Goal: Task Accomplishment & Management: Use online tool/utility

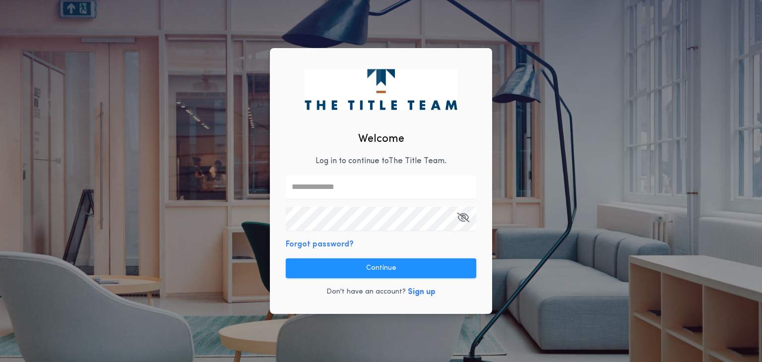
click at [304, 188] on input "text" at bounding box center [381, 187] width 190 height 24
type input "**********"
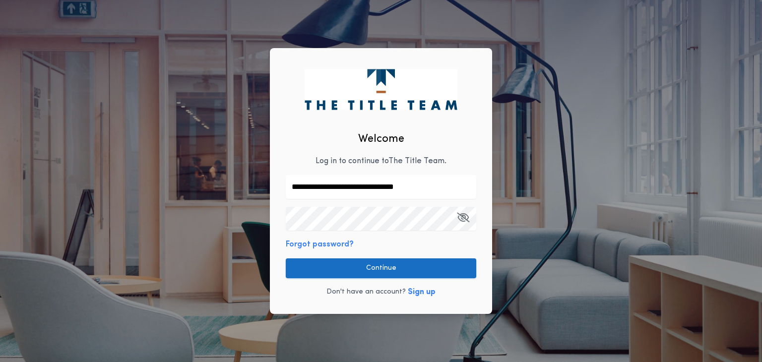
click at [346, 270] on button "Continue" at bounding box center [381, 268] width 190 height 20
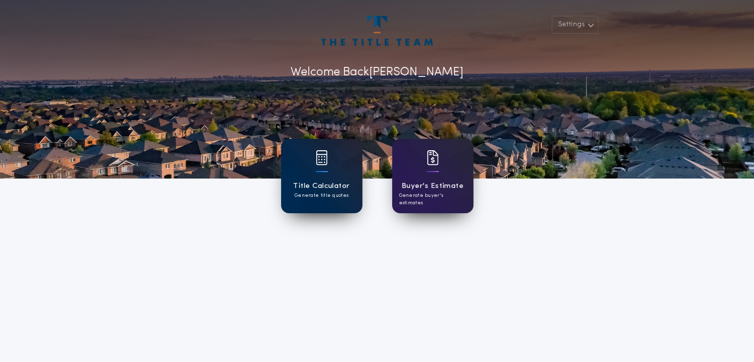
click at [315, 199] on p "Generate title quotes" at bounding box center [322, 195] width 54 height 7
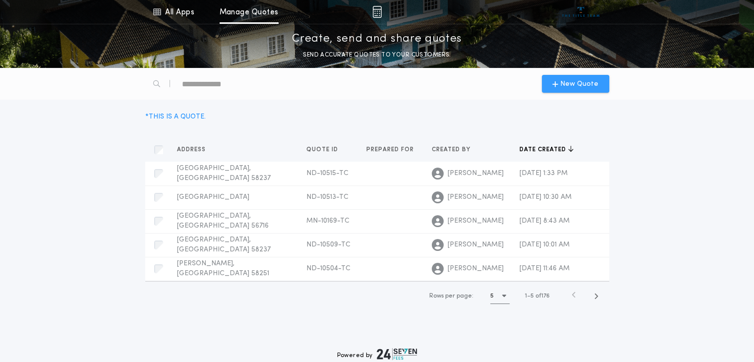
click at [600, 81] on div "New Quote" at bounding box center [575, 84] width 67 height 18
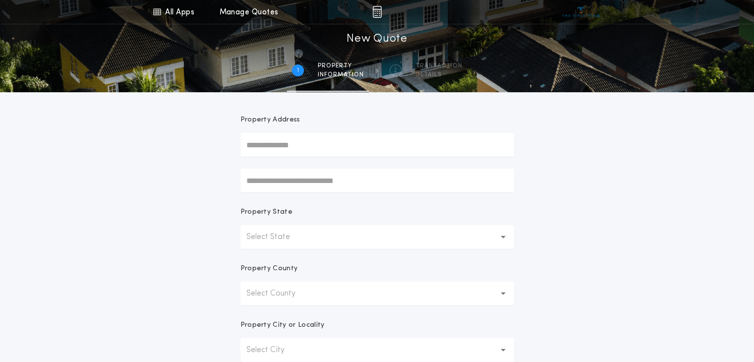
scroll to position [99, 0]
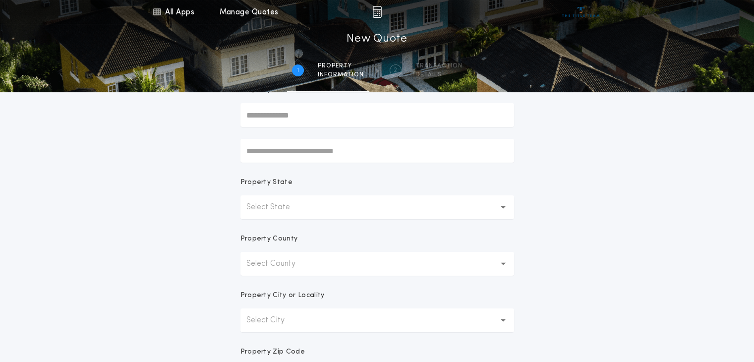
click at [327, 207] on button "Select State" at bounding box center [378, 207] width 274 height 24
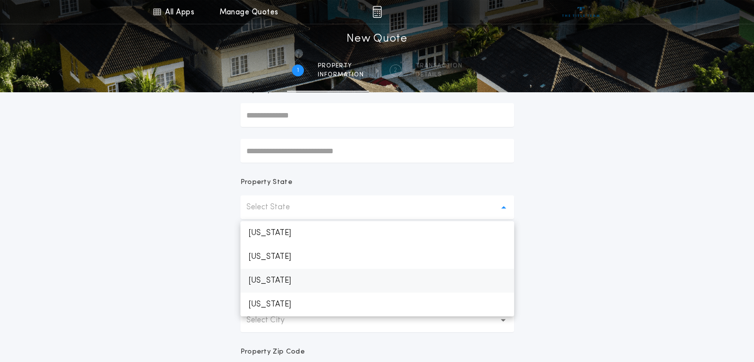
click at [324, 282] on p "[US_STATE]" at bounding box center [378, 281] width 274 height 24
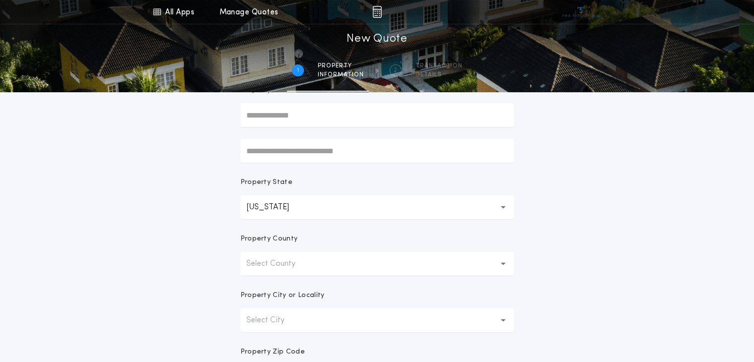
click at [341, 263] on button "Select County" at bounding box center [378, 264] width 274 height 24
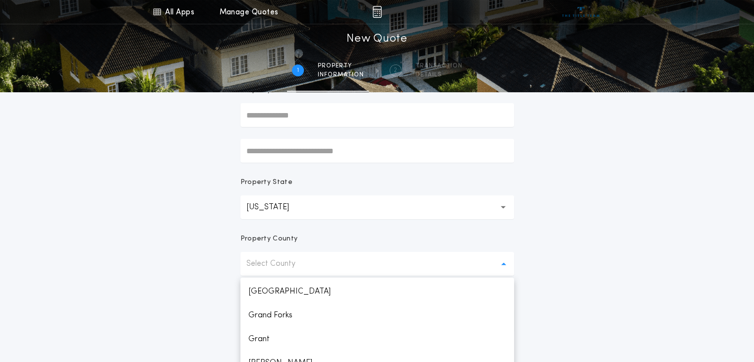
scroll to position [397, 0]
click at [305, 300] on p "Grand Forks" at bounding box center [378, 298] width 274 height 24
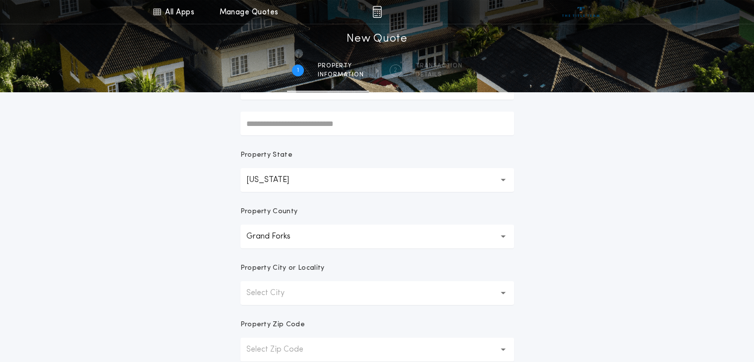
scroll to position [149, 0]
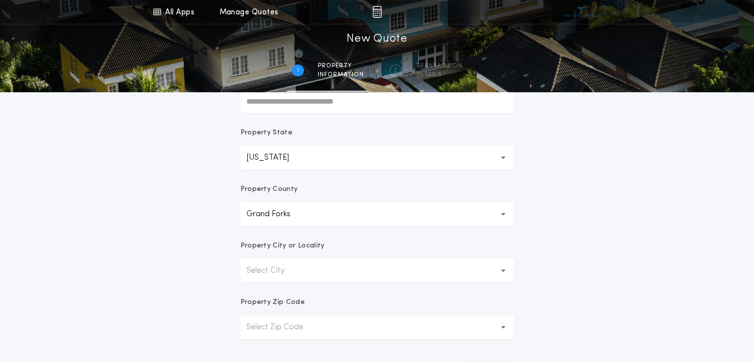
click at [325, 272] on button "Select City" at bounding box center [378, 271] width 274 height 24
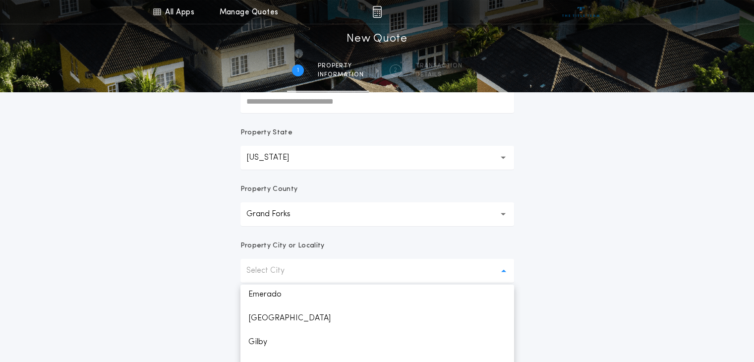
scroll to position [99, 0]
click at [338, 315] on p "Grand Forks" at bounding box center [378, 317] width 274 height 24
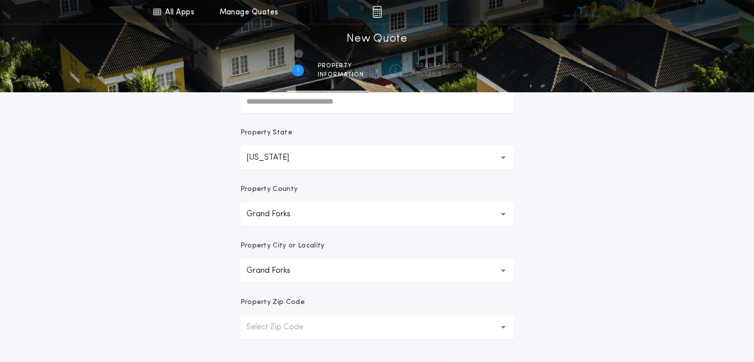
click at [343, 324] on button "Select Zip Code" at bounding box center [378, 327] width 274 height 24
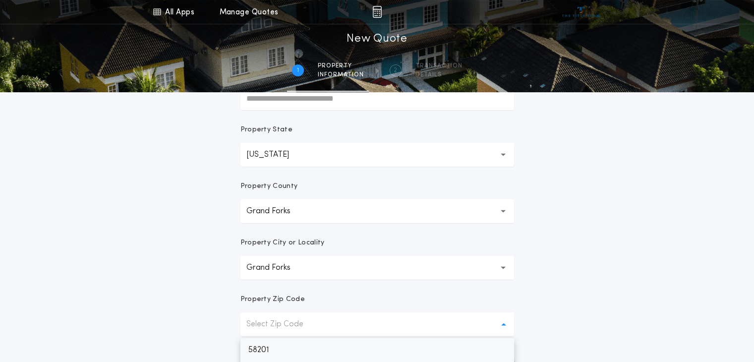
click at [337, 348] on p "58201" at bounding box center [378, 350] width 274 height 24
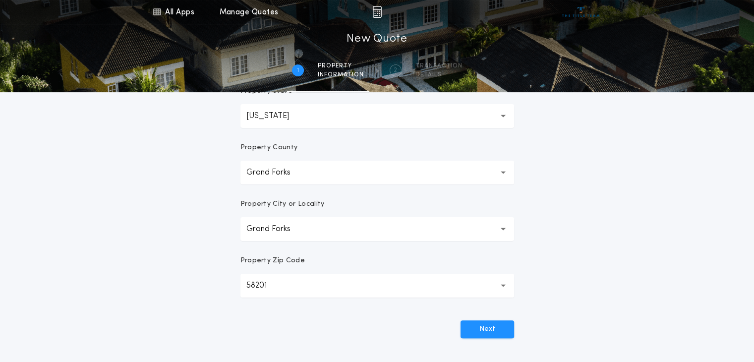
scroll to position [251, 0]
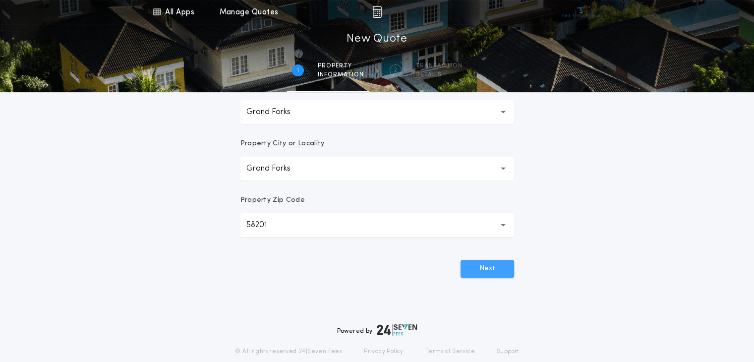
click at [476, 273] on button "Next" at bounding box center [488, 269] width 54 height 18
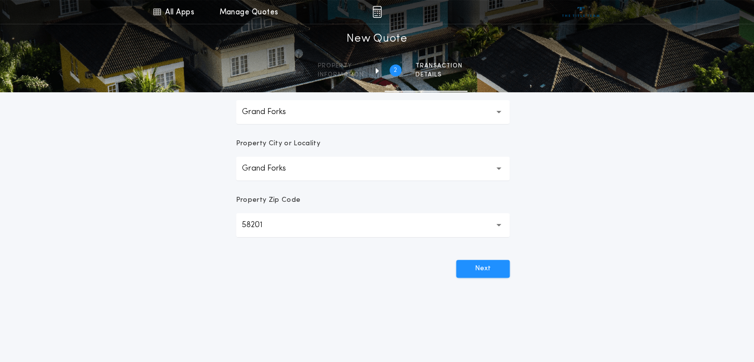
scroll to position [0, 0]
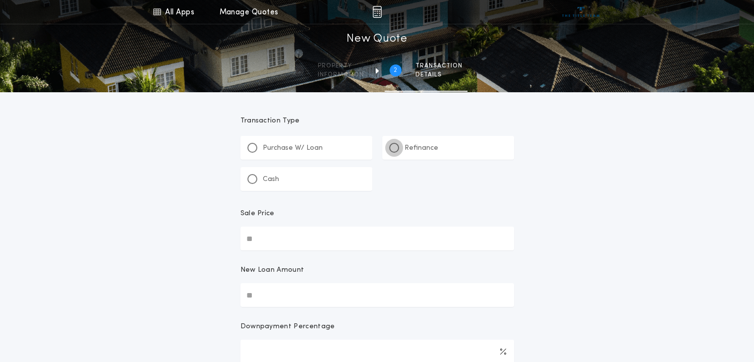
click at [393, 150] on div at bounding box center [394, 148] width 10 height 10
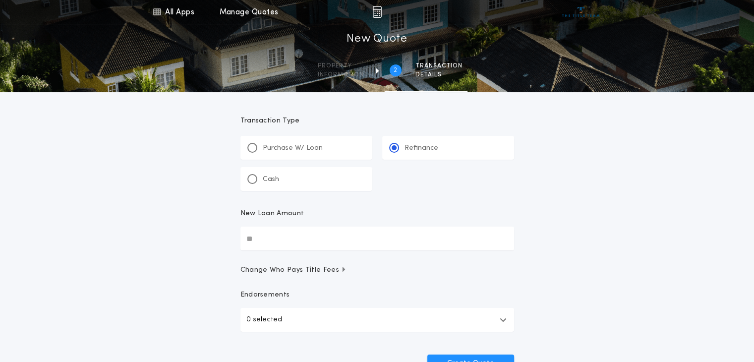
click at [266, 241] on input "New Loan Amount" at bounding box center [378, 239] width 274 height 24
type input "********"
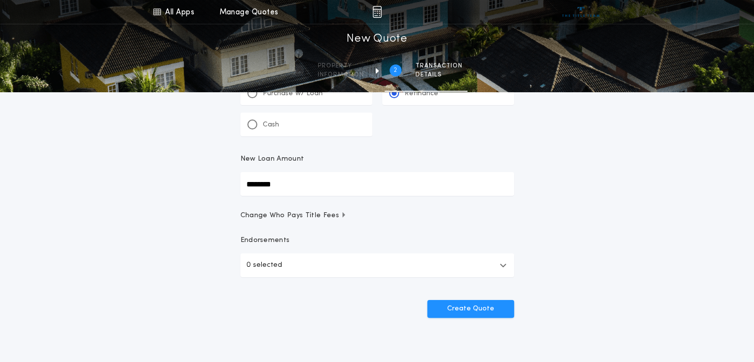
scroll to position [99, 0]
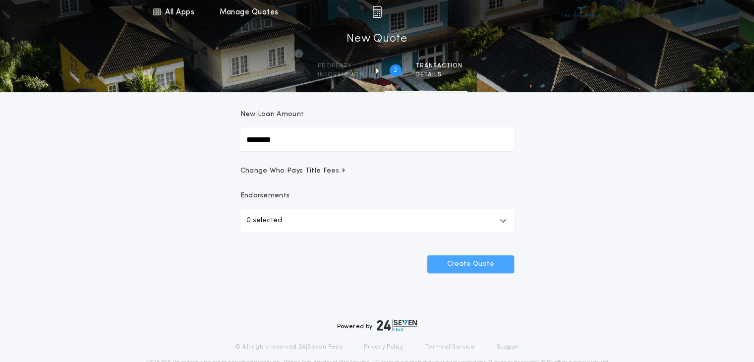
click at [462, 267] on button "Create Quote" at bounding box center [471, 264] width 87 height 18
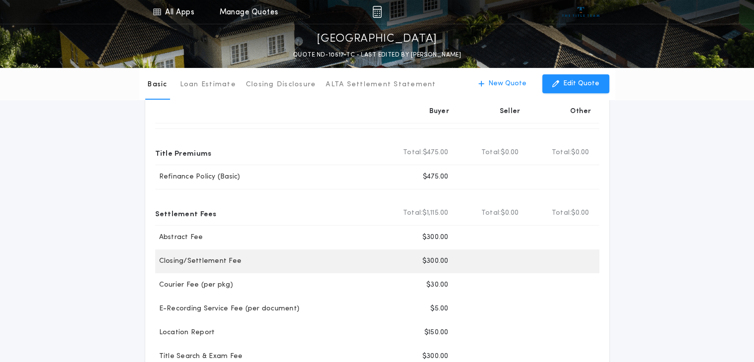
scroll to position [50, 0]
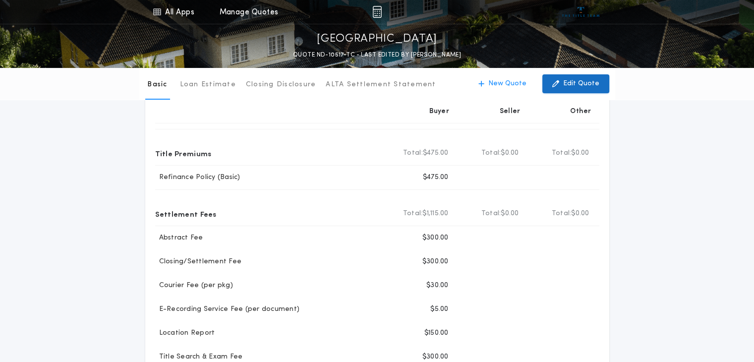
click at [578, 84] on p "Edit Quote" at bounding box center [582, 84] width 36 height 10
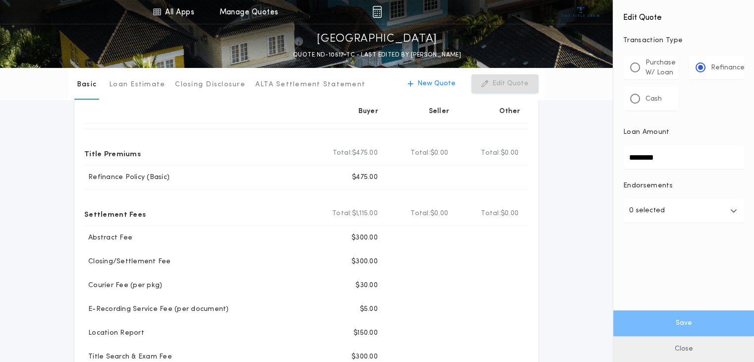
click at [654, 351] on button "Close" at bounding box center [684, 349] width 141 height 26
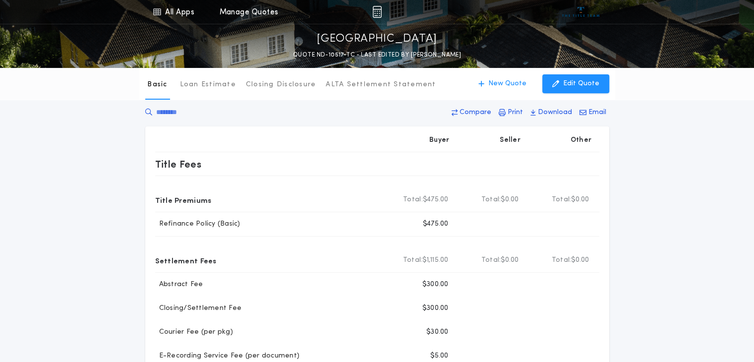
scroll to position [0, 0]
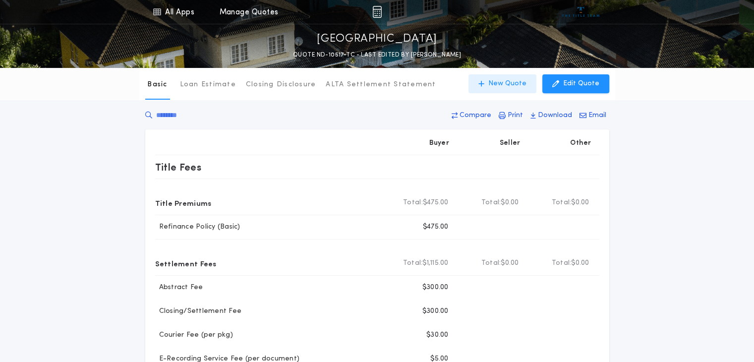
click at [512, 84] on p "New Quote" at bounding box center [508, 84] width 38 height 10
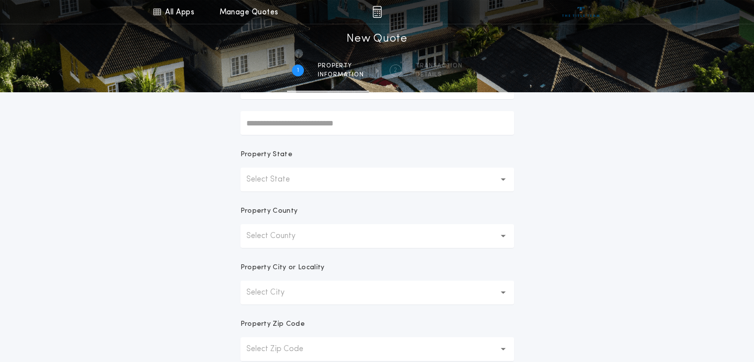
scroll to position [149, 0]
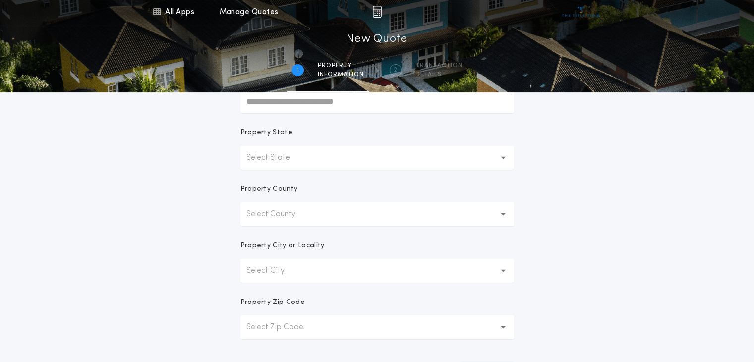
click at [276, 161] on p "Select State" at bounding box center [277, 158] width 60 height 12
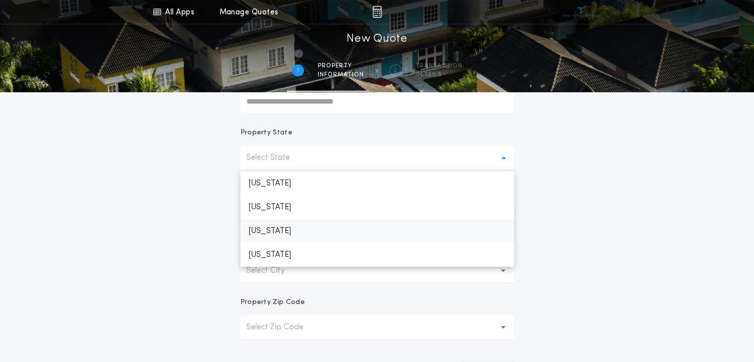
click at [305, 230] on p "[US_STATE]" at bounding box center [378, 231] width 274 height 24
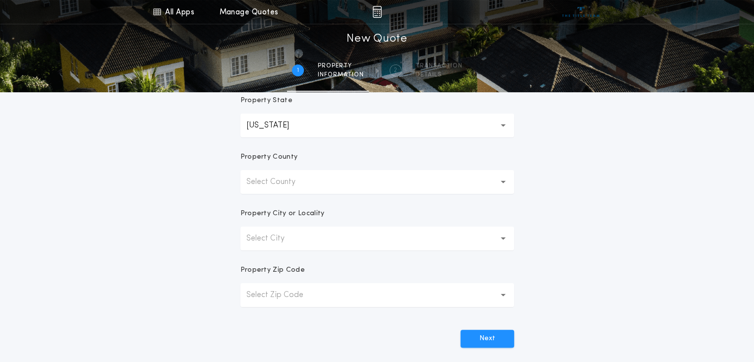
scroll to position [198, 0]
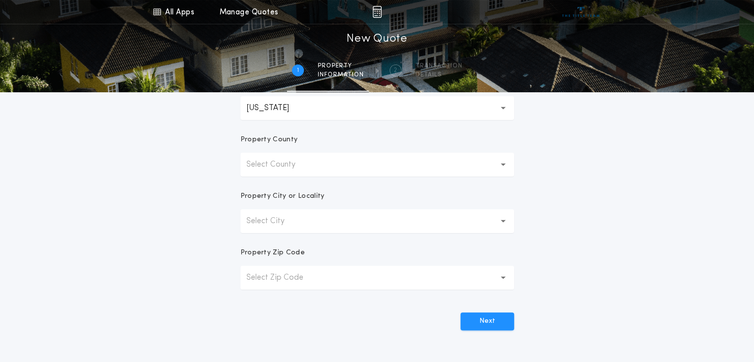
click at [289, 160] on p "Select County" at bounding box center [279, 165] width 65 height 12
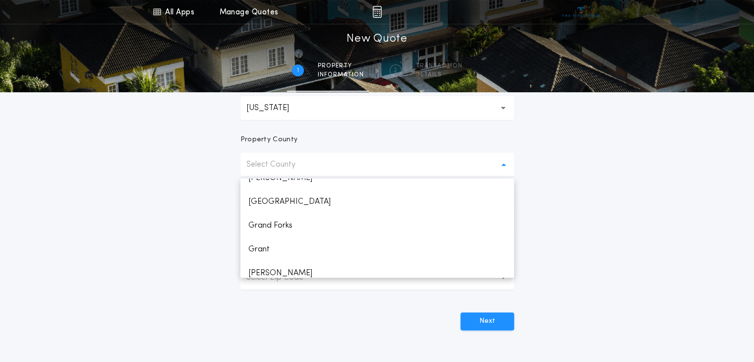
scroll to position [397, 0]
click at [313, 201] on p "Grand Forks" at bounding box center [378, 199] width 274 height 24
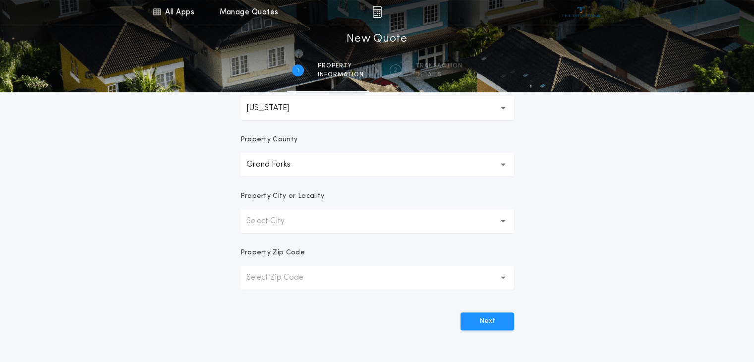
scroll to position [248, 0]
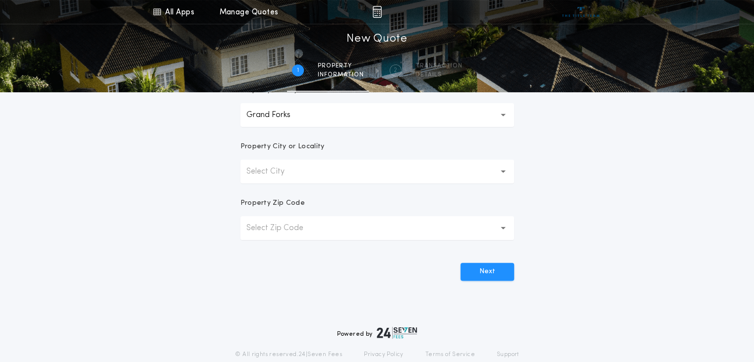
click at [301, 176] on button "Select City" at bounding box center [378, 172] width 274 height 24
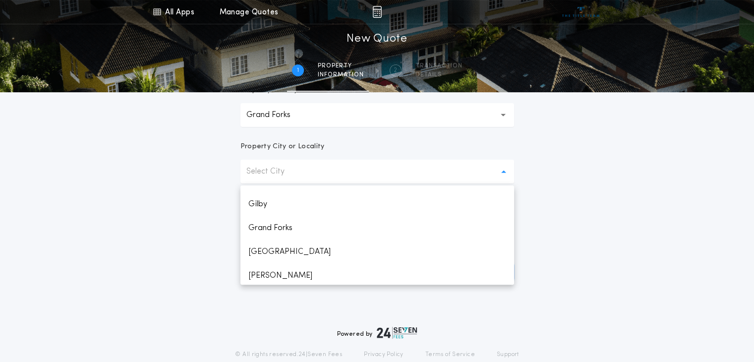
scroll to position [99, 0]
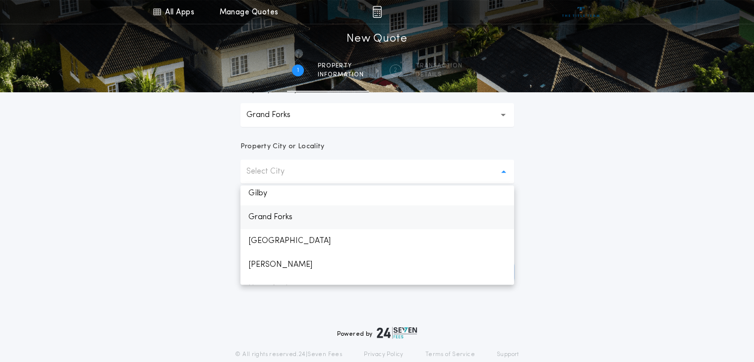
click at [300, 217] on p "Grand Forks" at bounding box center [378, 217] width 274 height 24
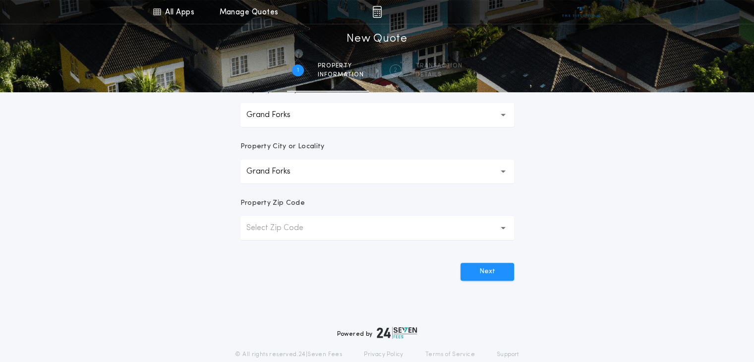
click at [309, 228] on p "Select Zip Code" at bounding box center [283, 228] width 73 height 12
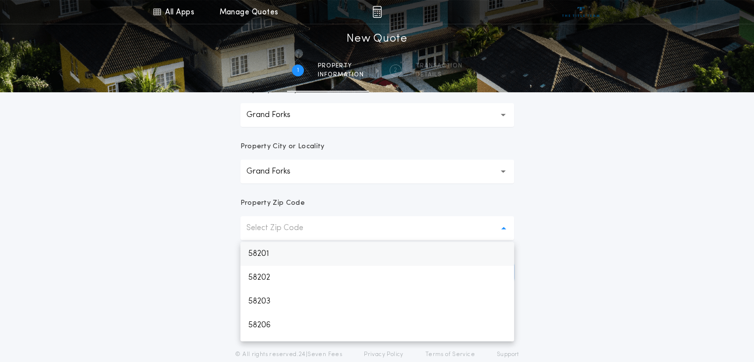
click at [313, 258] on p "58201" at bounding box center [378, 254] width 274 height 24
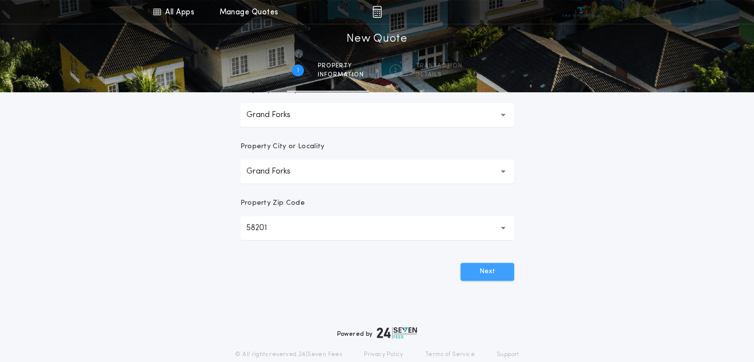
click at [487, 273] on button "Next" at bounding box center [488, 272] width 54 height 18
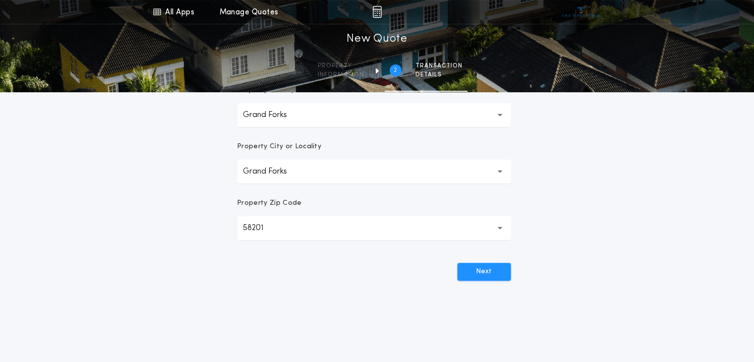
scroll to position [0, 0]
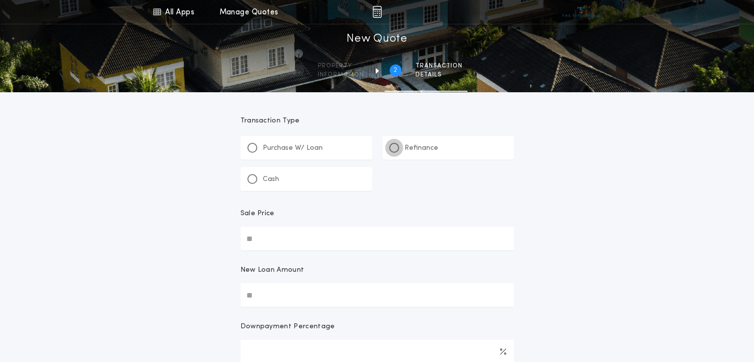
click at [398, 145] on div at bounding box center [394, 148] width 10 height 10
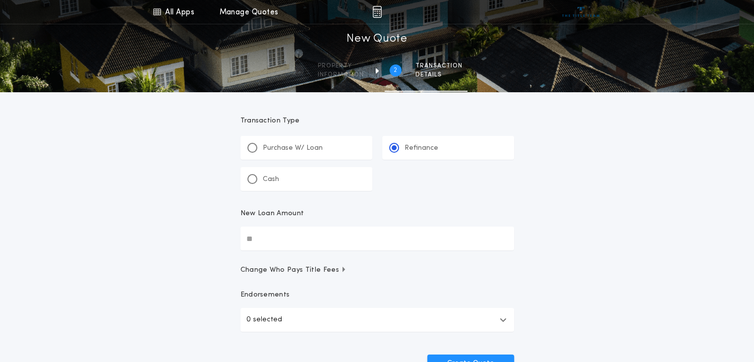
click at [284, 234] on input "New Loan Amount" at bounding box center [378, 239] width 274 height 24
type input "********"
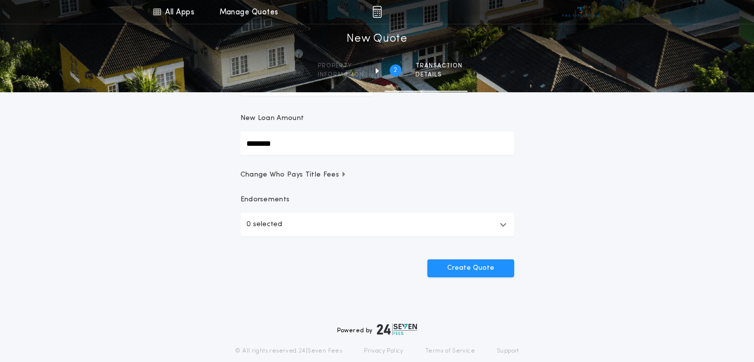
scroll to position [99, 0]
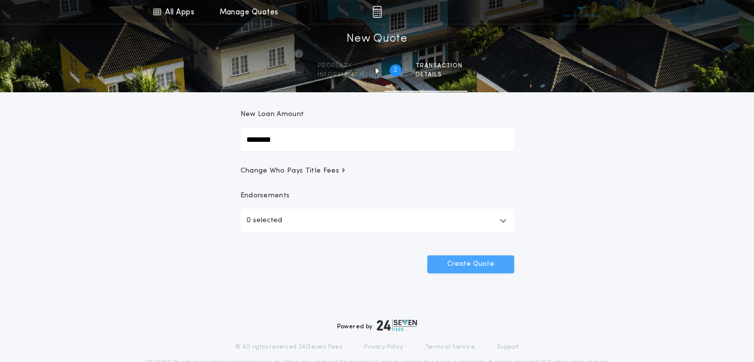
click at [481, 267] on button "Create Quote" at bounding box center [471, 264] width 87 height 18
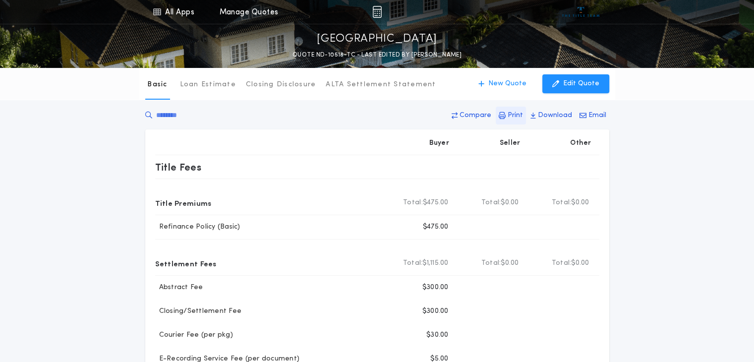
click at [516, 116] on p "Print" at bounding box center [515, 116] width 15 height 10
